Goal: Find specific page/section

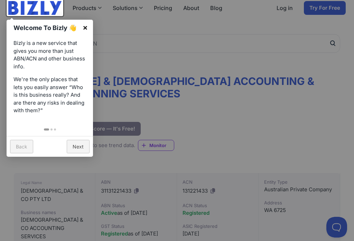
click at [85, 28] on link "×" at bounding box center [85, 28] width 16 height 16
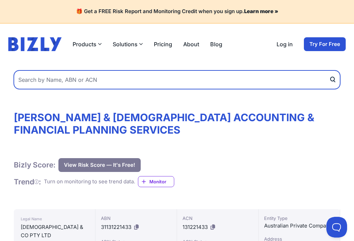
click at [189, 75] on input "text" at bounding box center [177, 80] width 326 height 19
type input "28108266548"
click at [335, 80] on button "submit" at bounding box center [334, 80] width 11 height 19
